Goal: Task Accomplishment & Management: Manage account settings

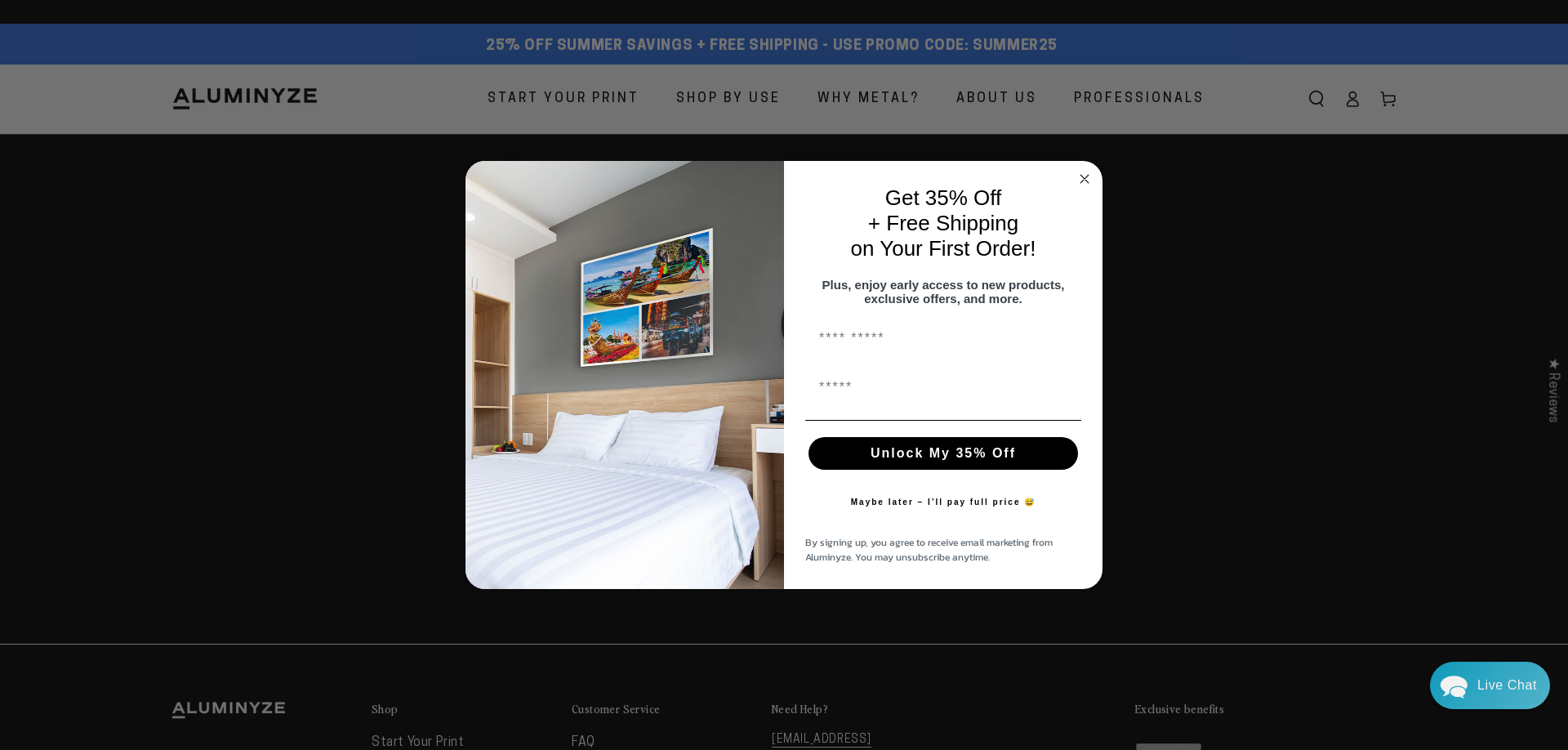
click at [1087, 171] on circle "Close dialog" at bounding box center [1084, 178] width 19 height 19
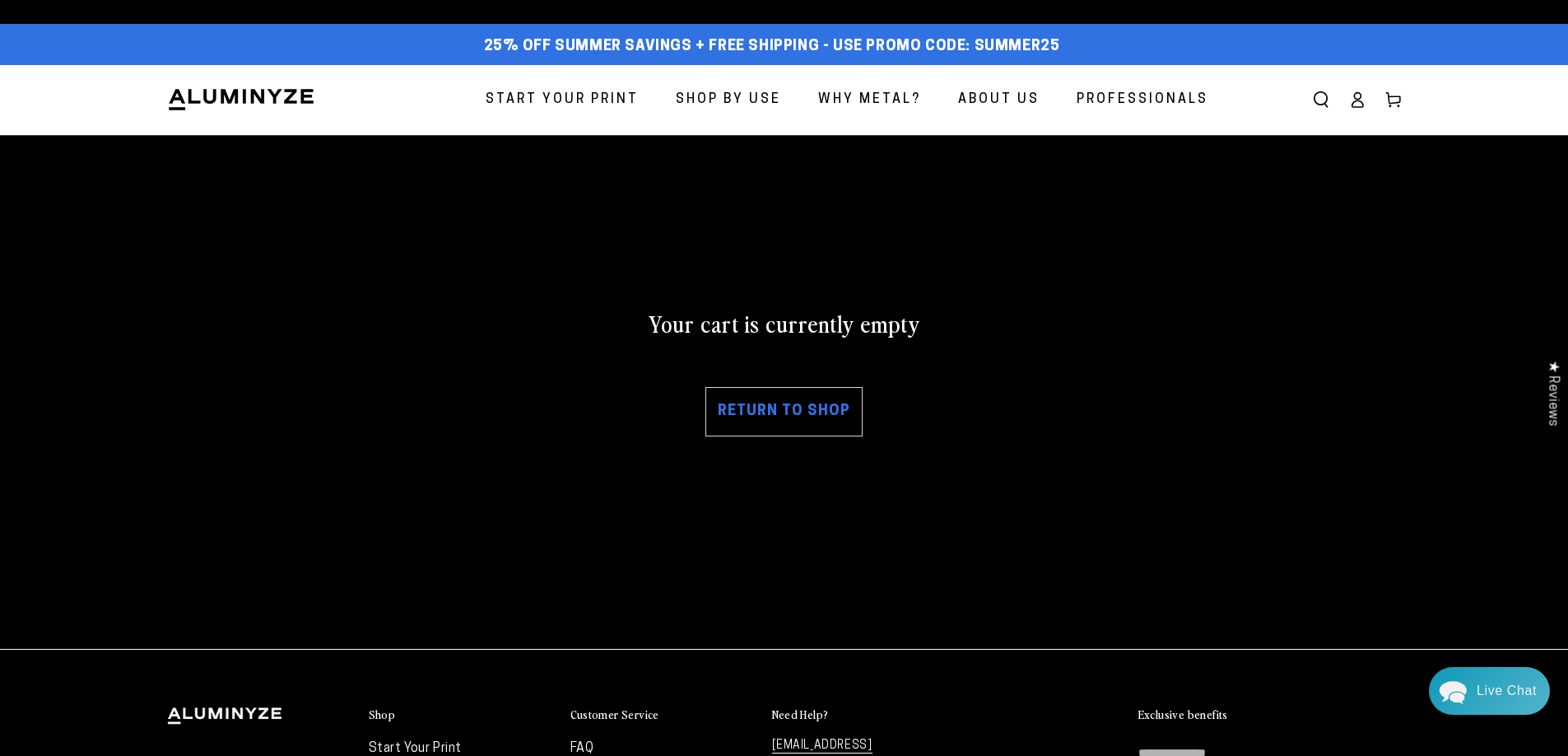
drag, startPoint x: 1213, startPoint y: 376, endPoint x: 1209, endPoint y: 386, distance: 10.8
click at [1213, 377] on div "Your cart is currently empty Return to shop" at bounding box center [784, 373] width 1235 height 376
click at [771, 410] on link "Return to shop" at bounding box center [784, 412] width 157 height 49
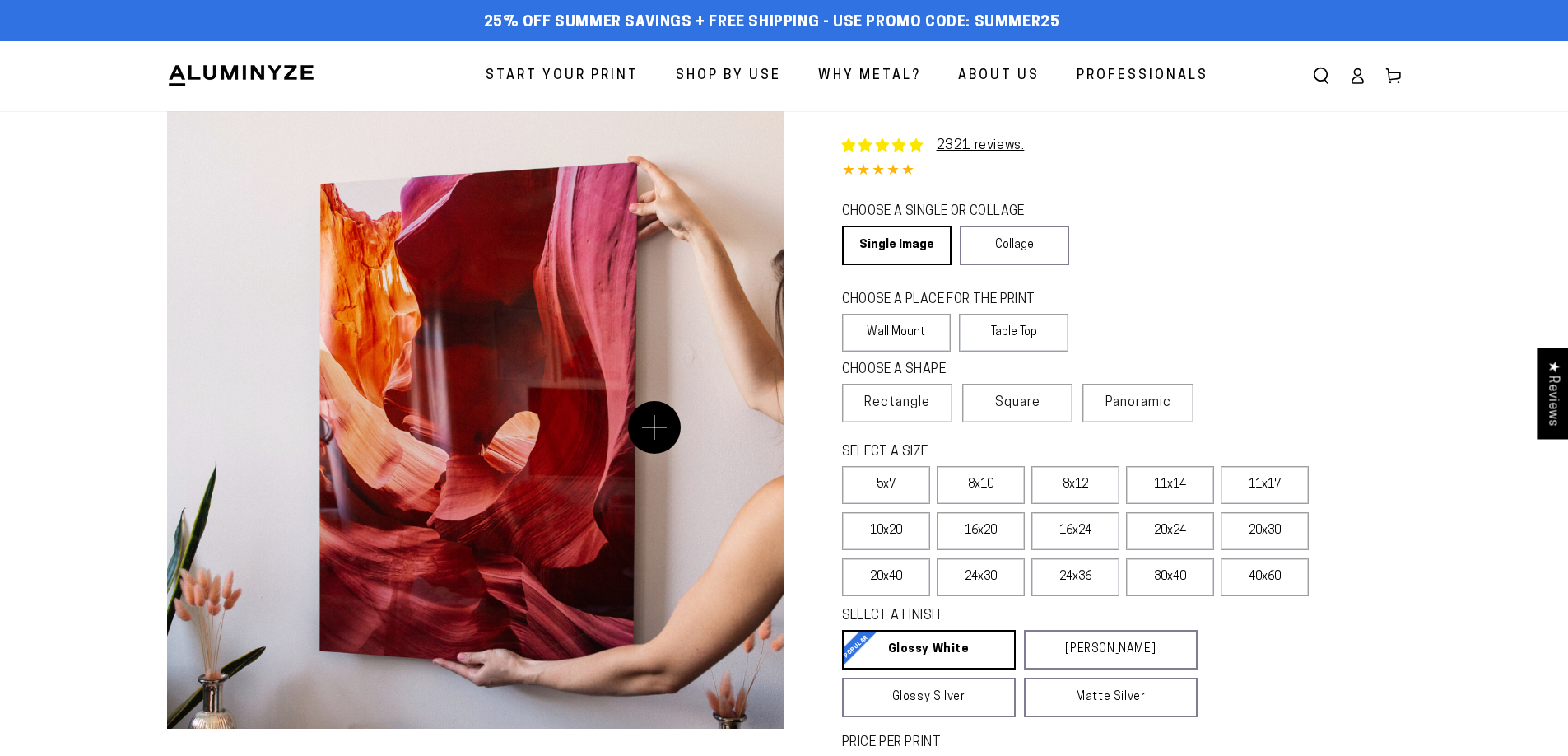
select select "**********"
click at [1357, 74] on icon at bounding box center [1358, 76] width 17 height 17
click at [1364, 73] on icon at bounding box center [1358, 76] width 17 height 17
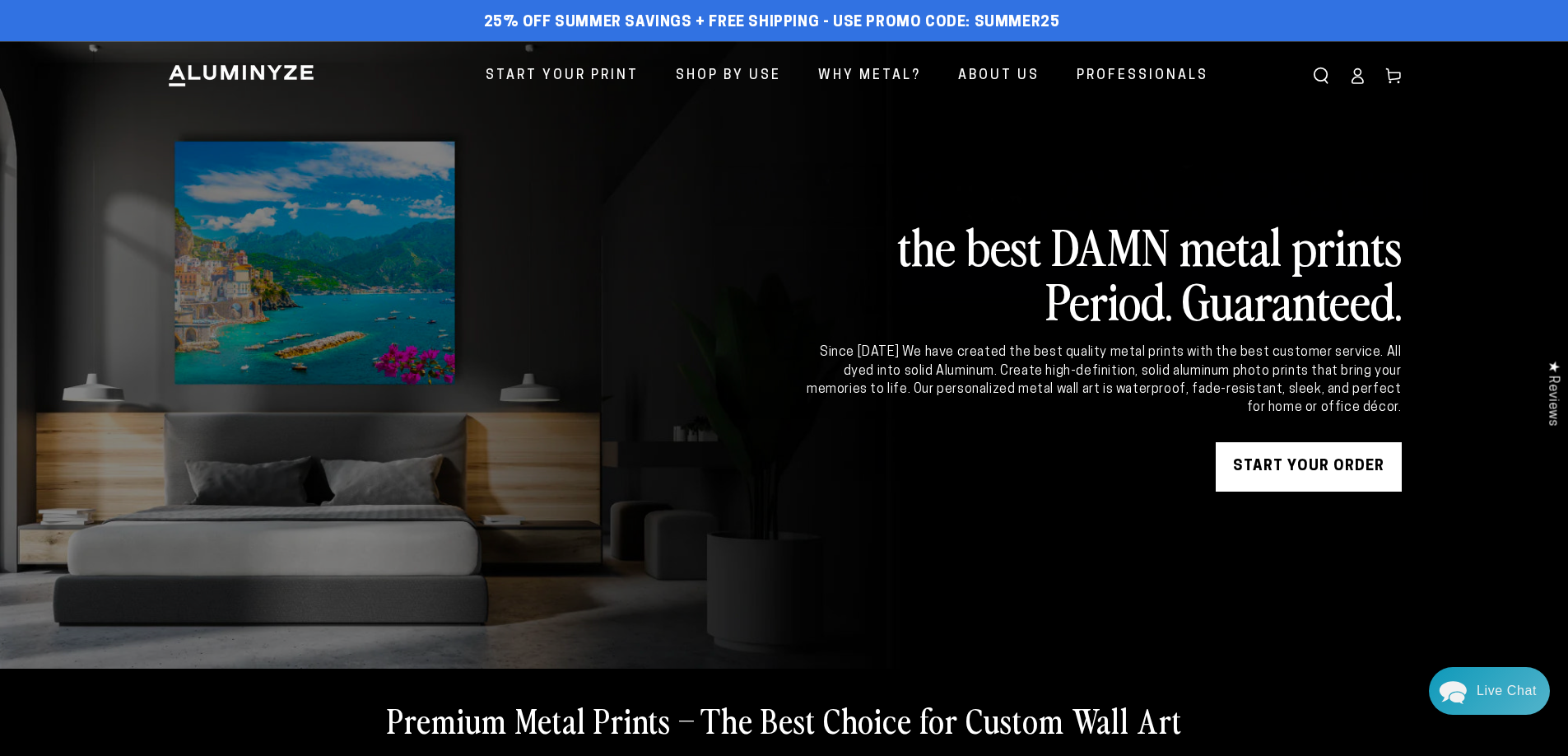
click at [1365, 74] on icon at bounding box center [1358, 76] width 17 height 17
click at [1356, 73] on icon at bounding box center [1358, 76] width 17 height 17
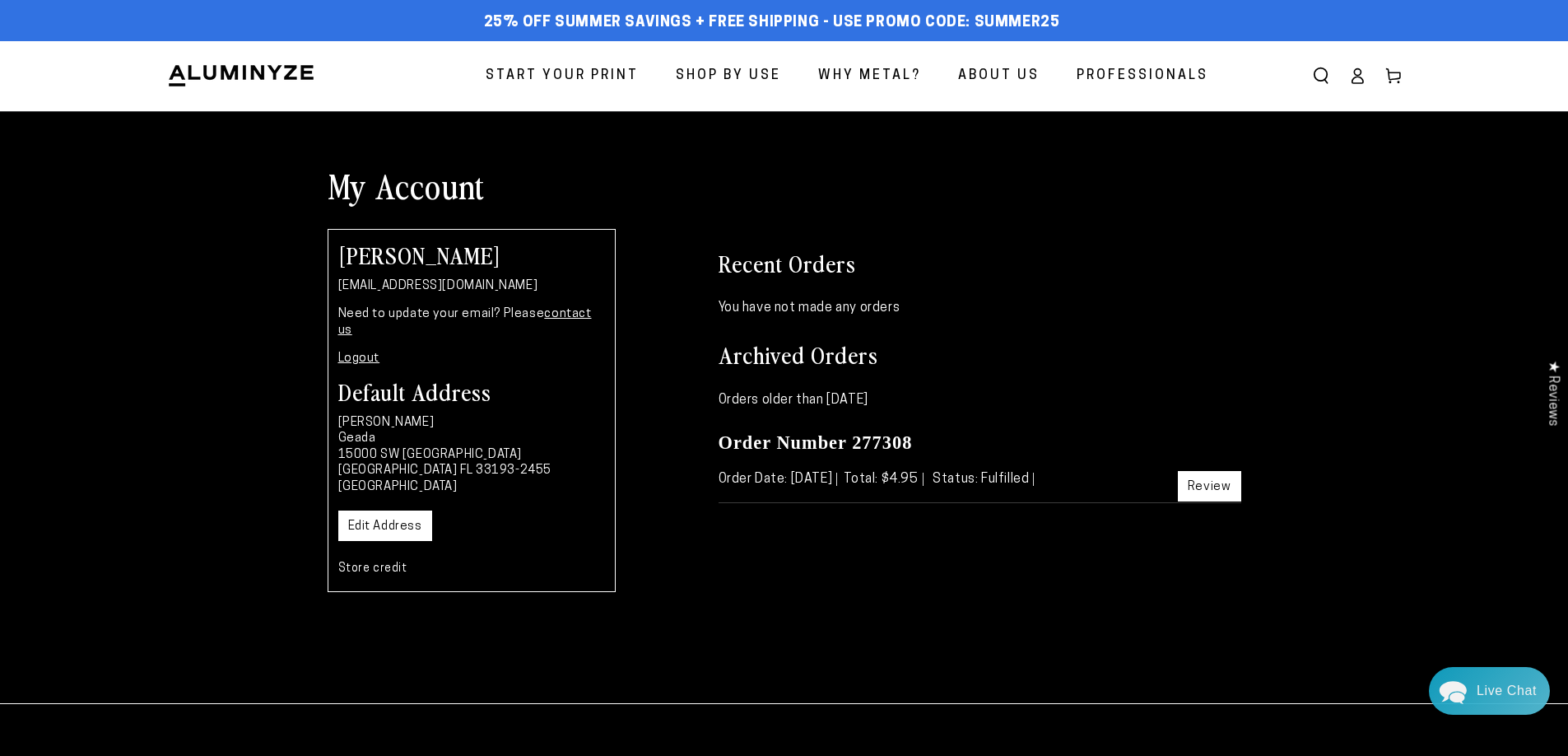
click at [1355, 72] on icon at bounding box center [1358, 76] width 17 height 17
click at [1193, 489] on link "Review" at bounding box center [1209, 486] width 63 height 30
click at [236, 67] on img at bounding box center [241, 75] width 148 height 25
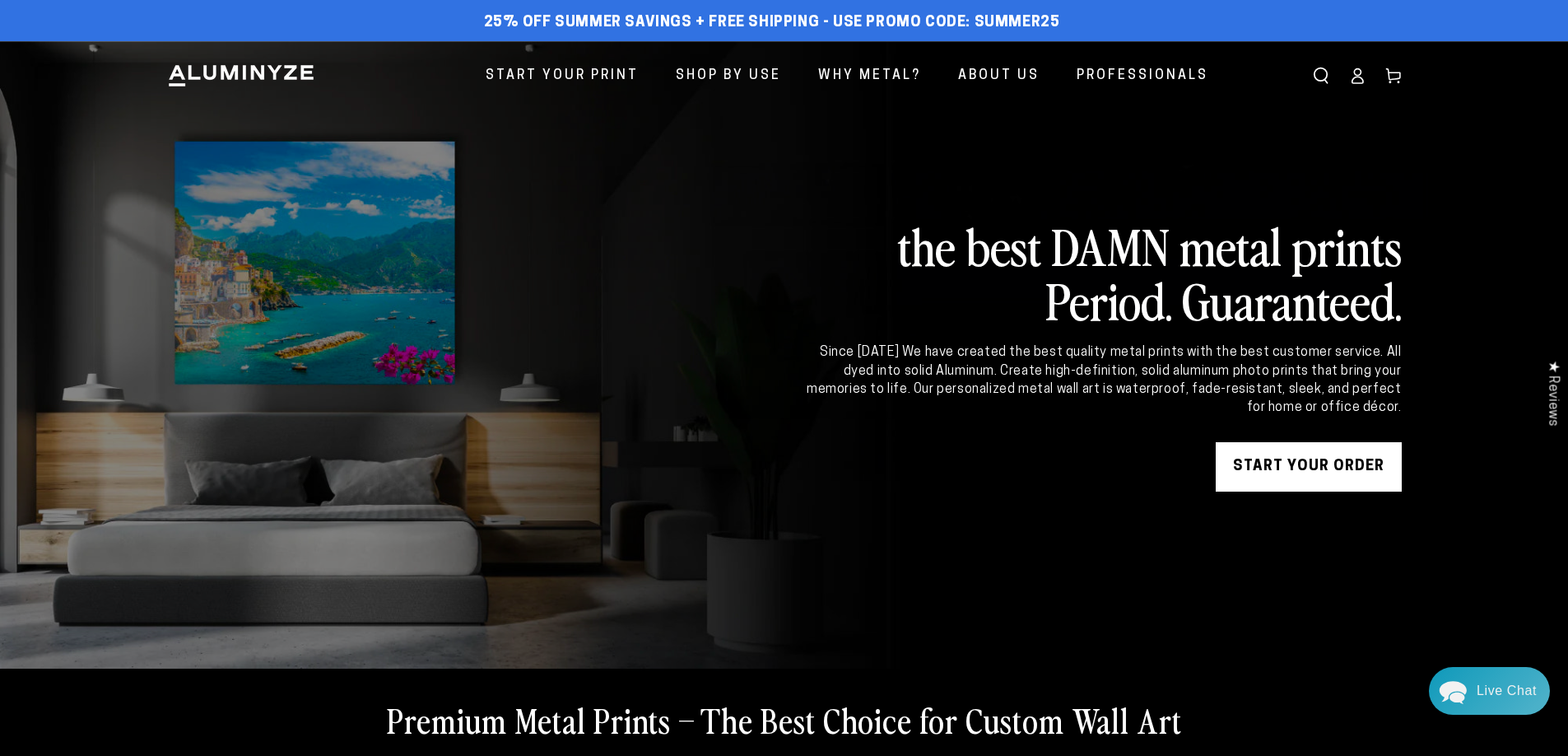
click at [1354, 74] on icon at bounding box center [1358, 76] width 17 height 17
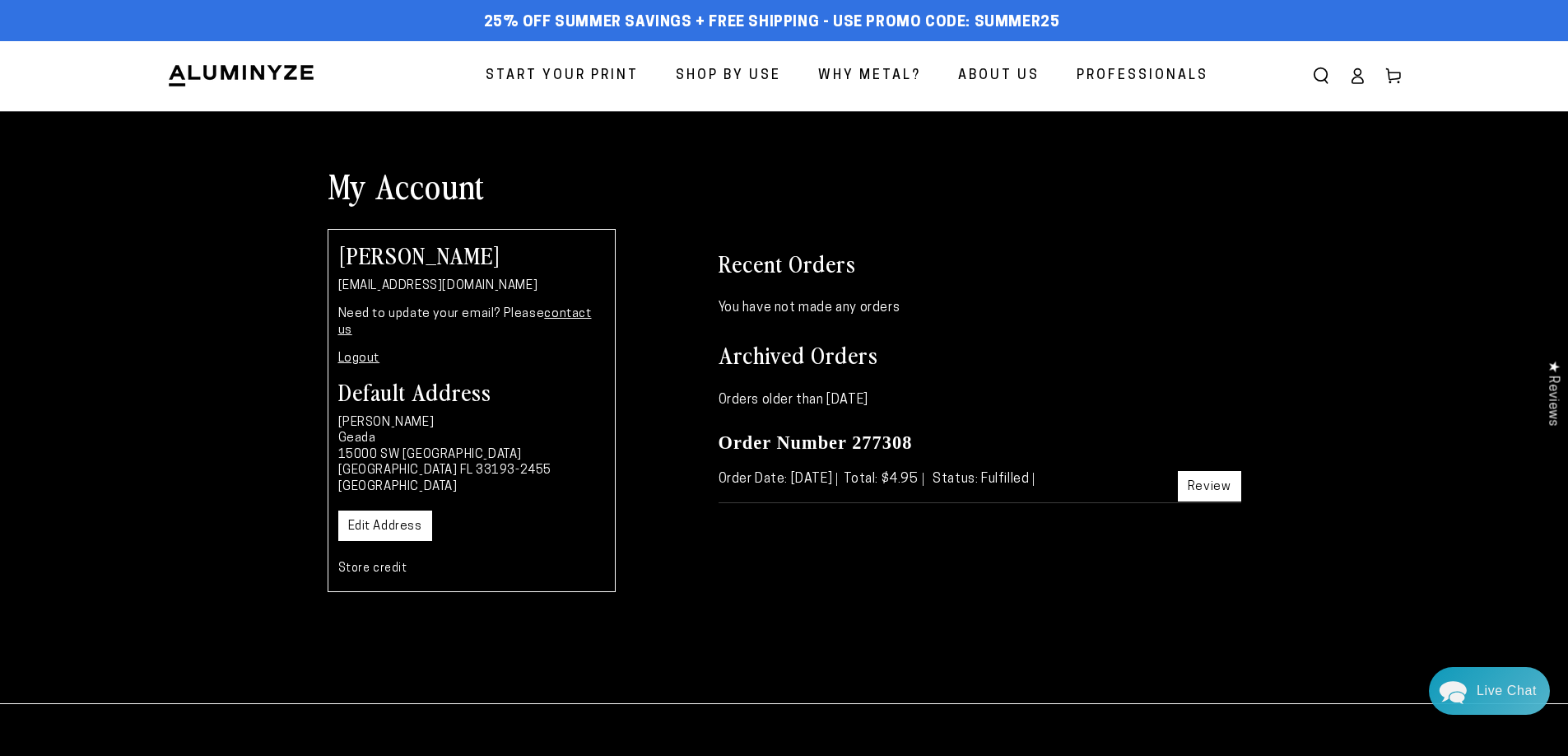
click at [363, 352] on link "Logout" at bounding box center [359, 358] width 42 height 13
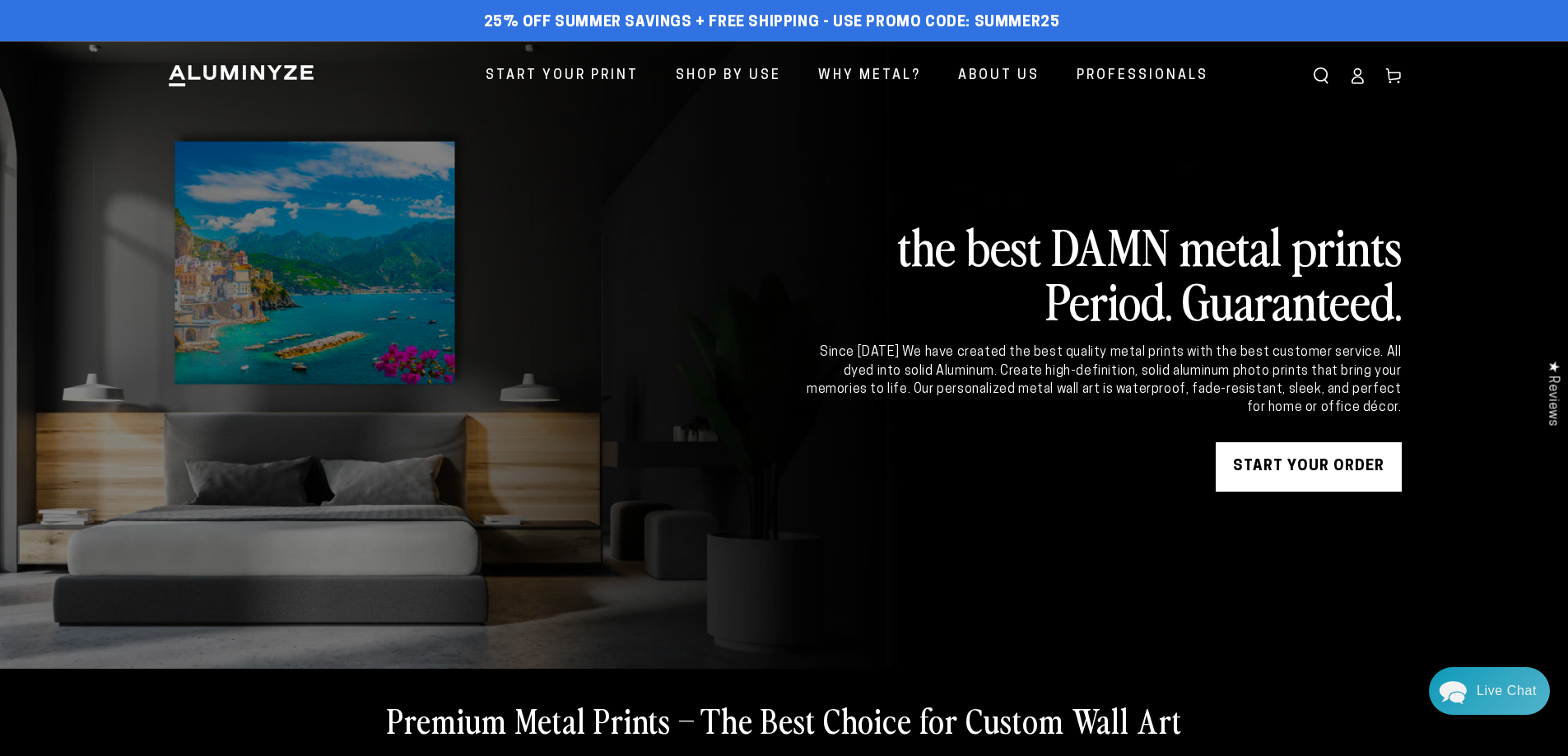
click at [1358, 69] on ellipse at bounding box center [1358, 72] width 7 height 7
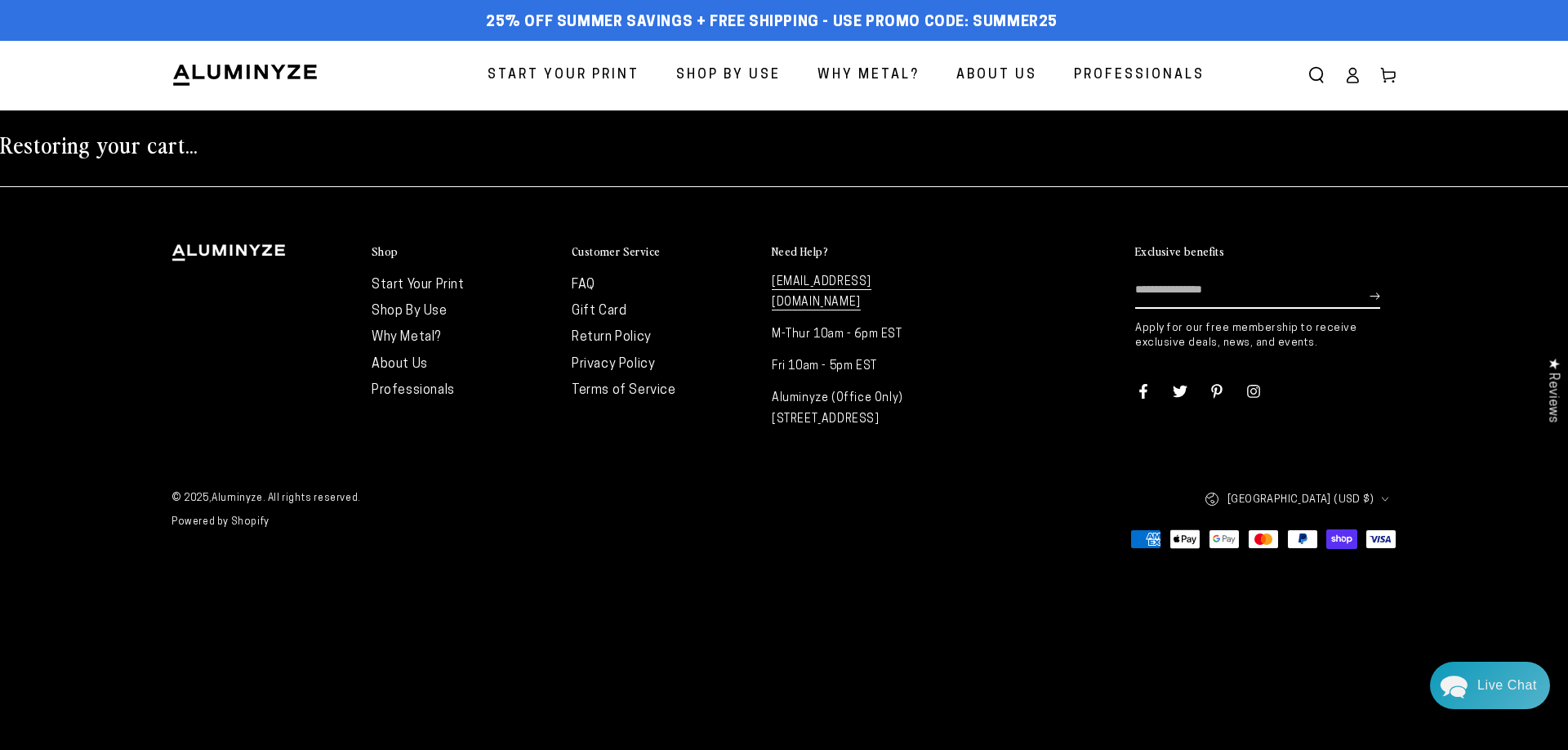
click at [101, 152] on h2 "Restoring your cart..." at bounding box center [784, 143] width 1568 height 29
click at [121, 158] on h2 "Restoring your cart..." at bounding box center [784, 143] width 1568 height 29
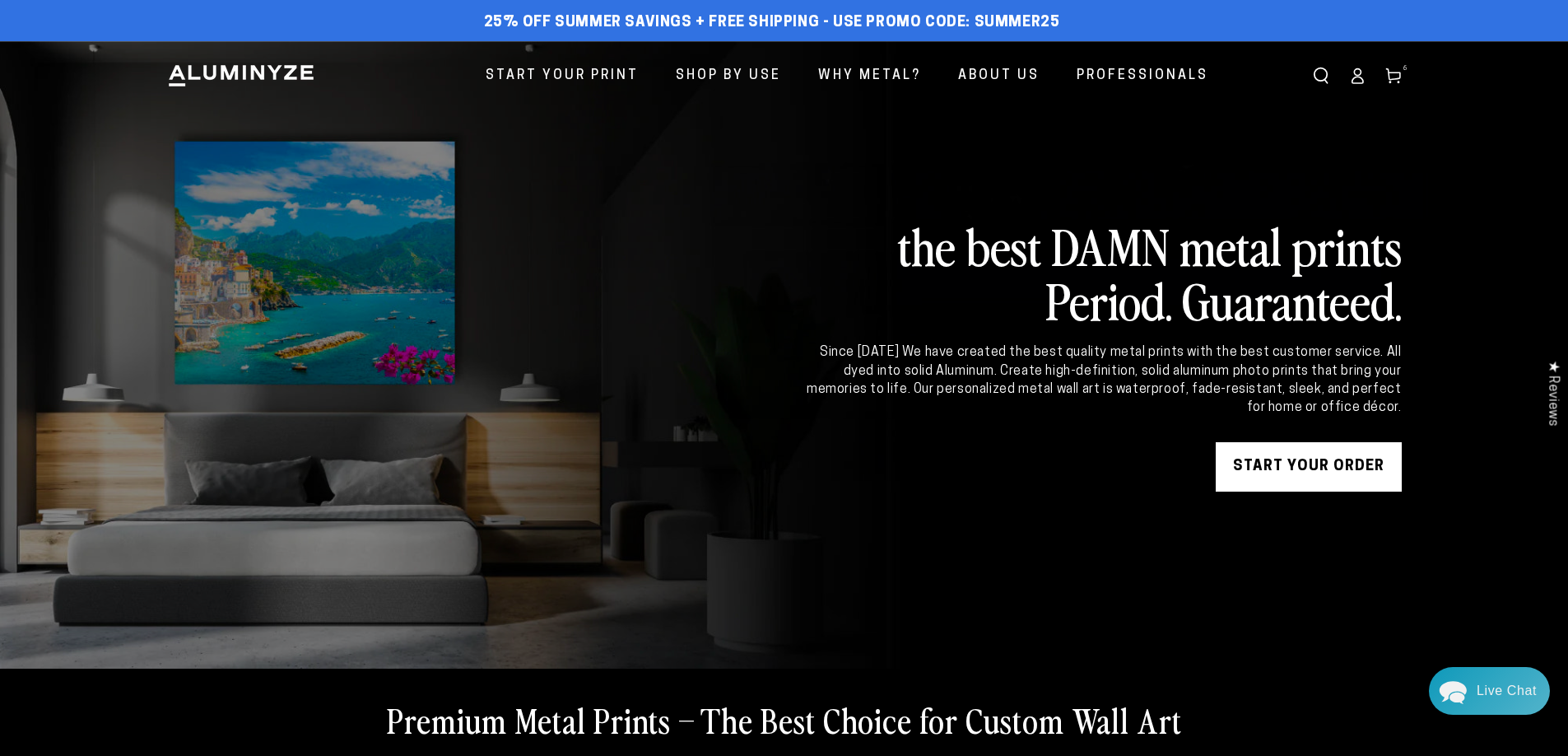
click at [1390, 70] on icon at bounding box center [1393, 76] width 17 height 17
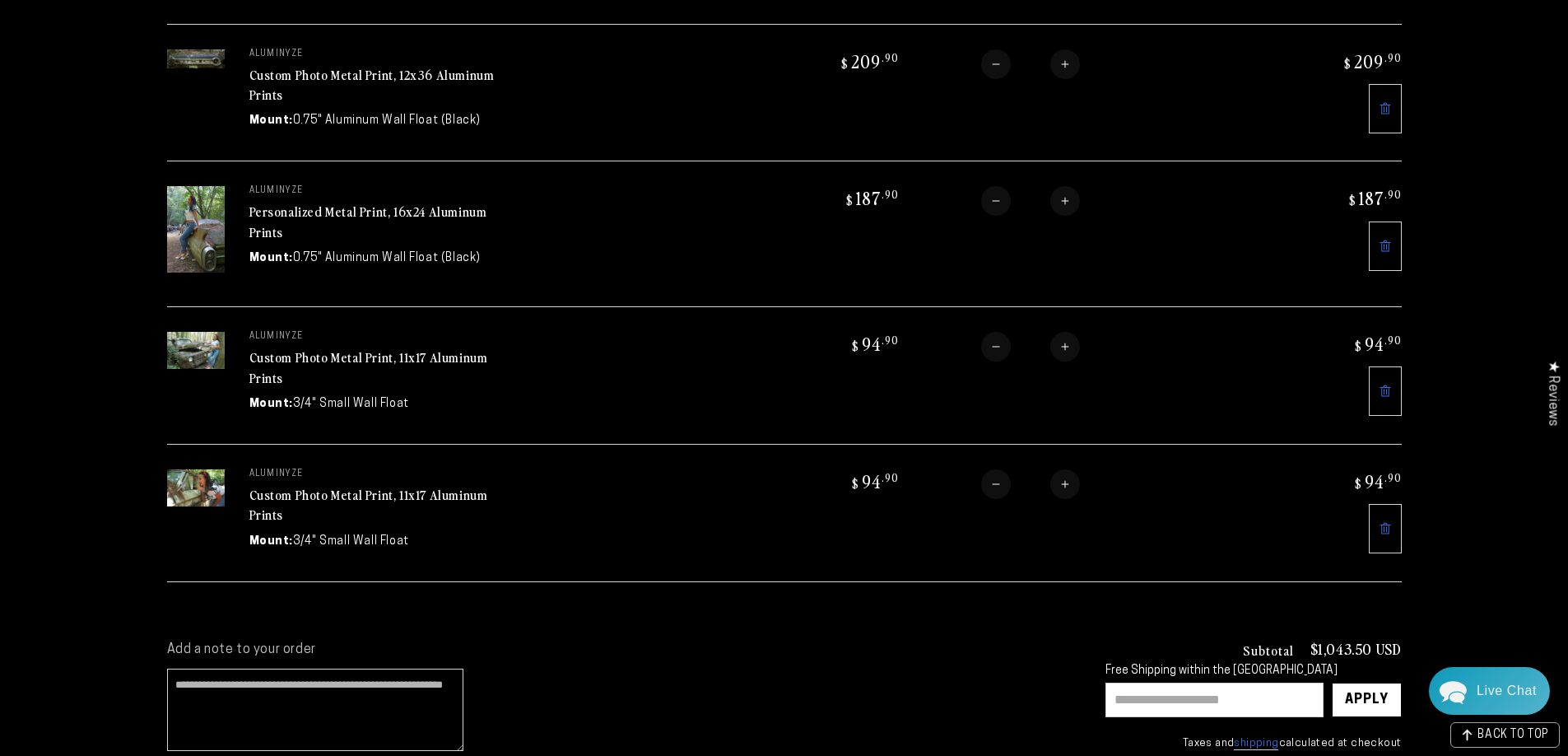
scroll to position [576, 0]
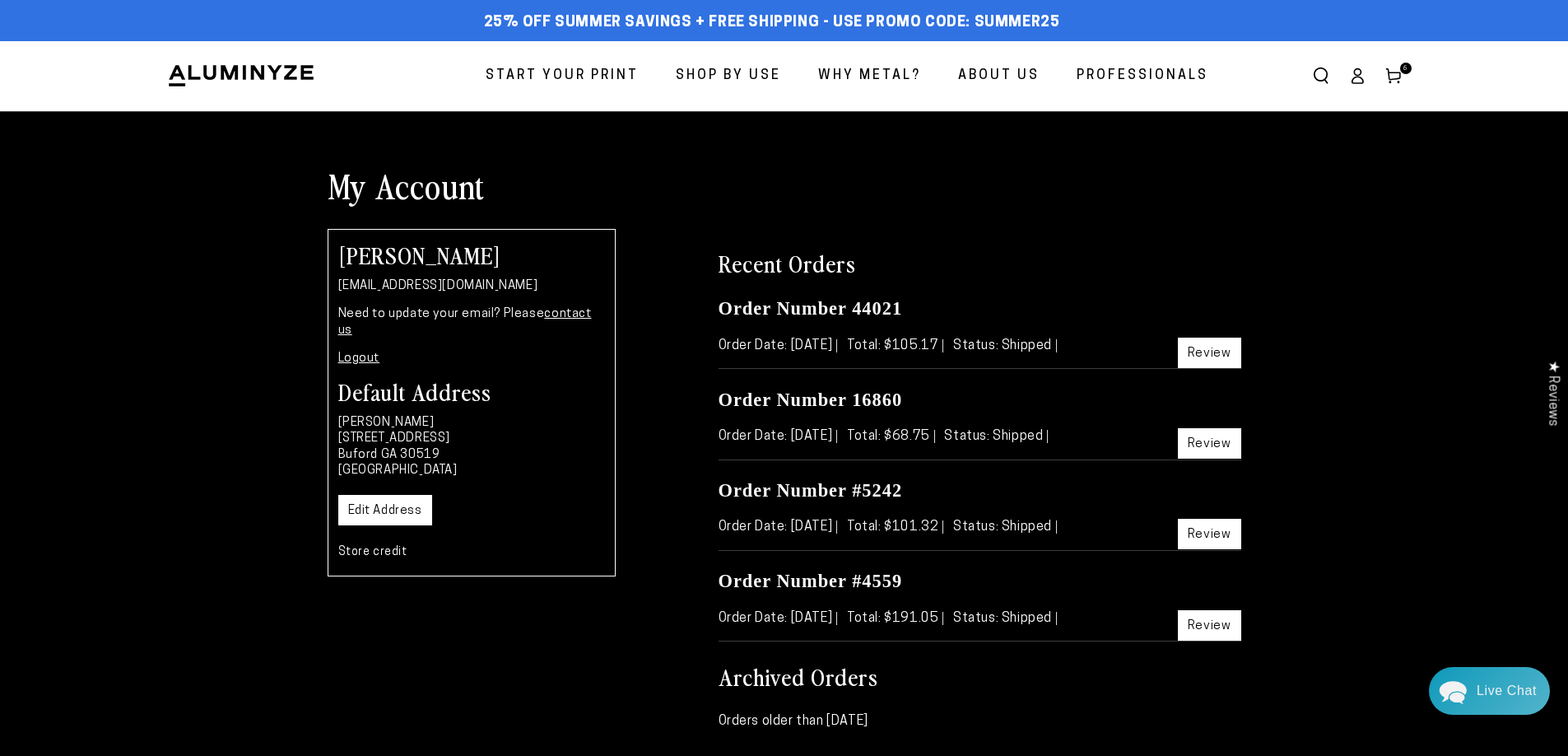
click at [1401, 60] on link "Cart 6 6 items" at bounding box center [1393, 76] width 36 height 36
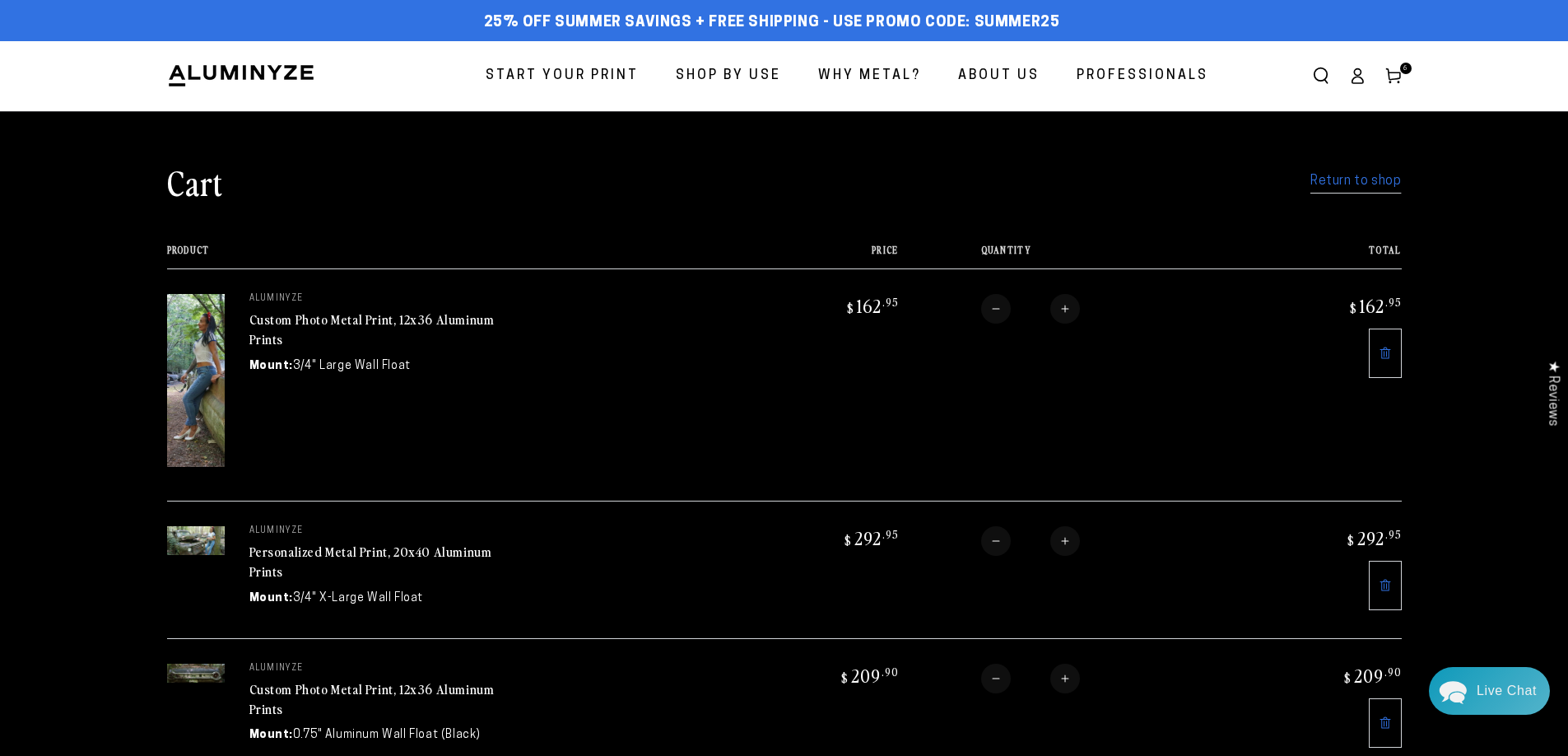
click at [337, 320] on link "Custom Photo Metal Print, 12x36 Aluminum Prints" at bounding box center [373, 329] width 246 height 39
